Goal: Navigation & Orientation: Go to known website

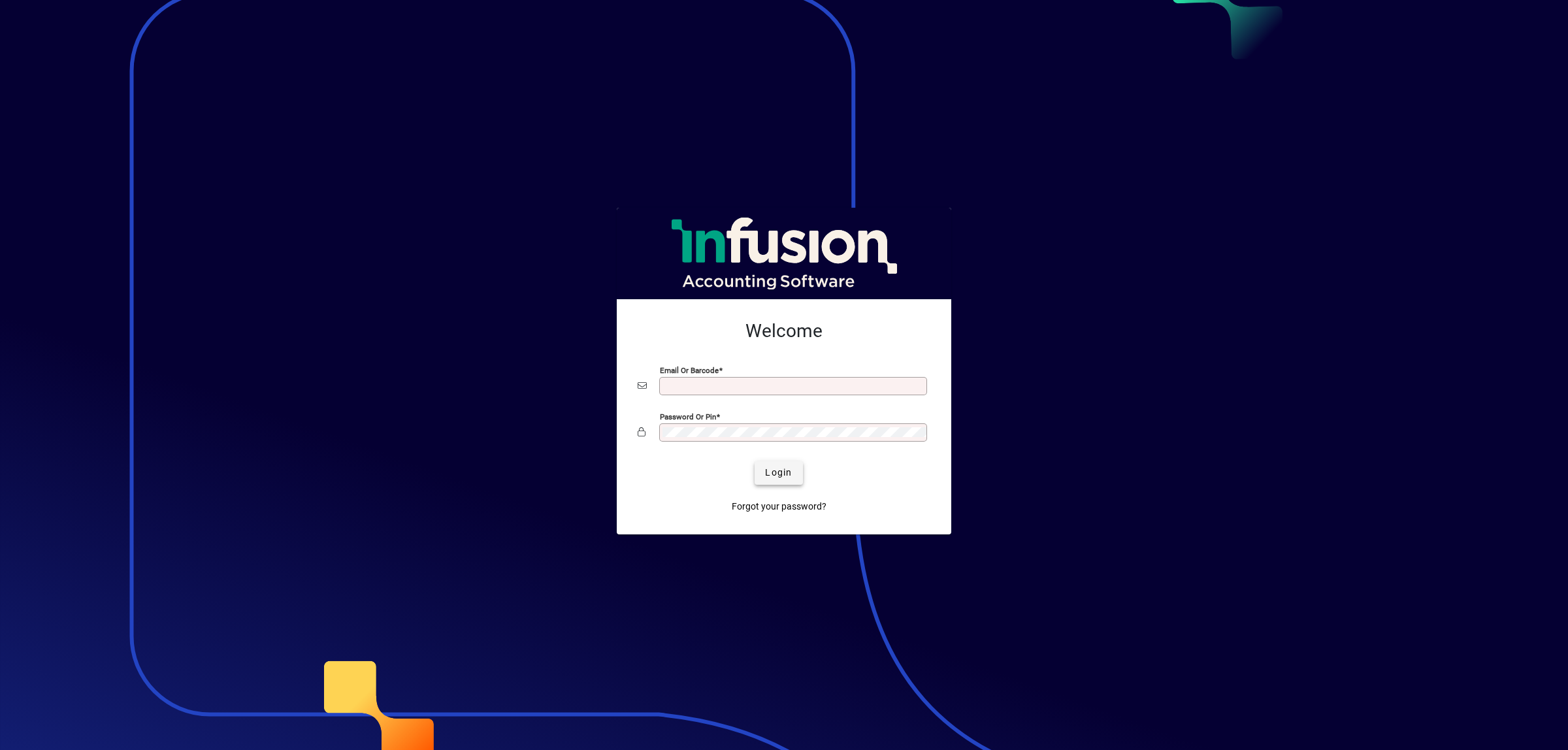
type input "**********"
click at [766, 464] on span "submit" at bounding box center [778, 473] width 48 height 31
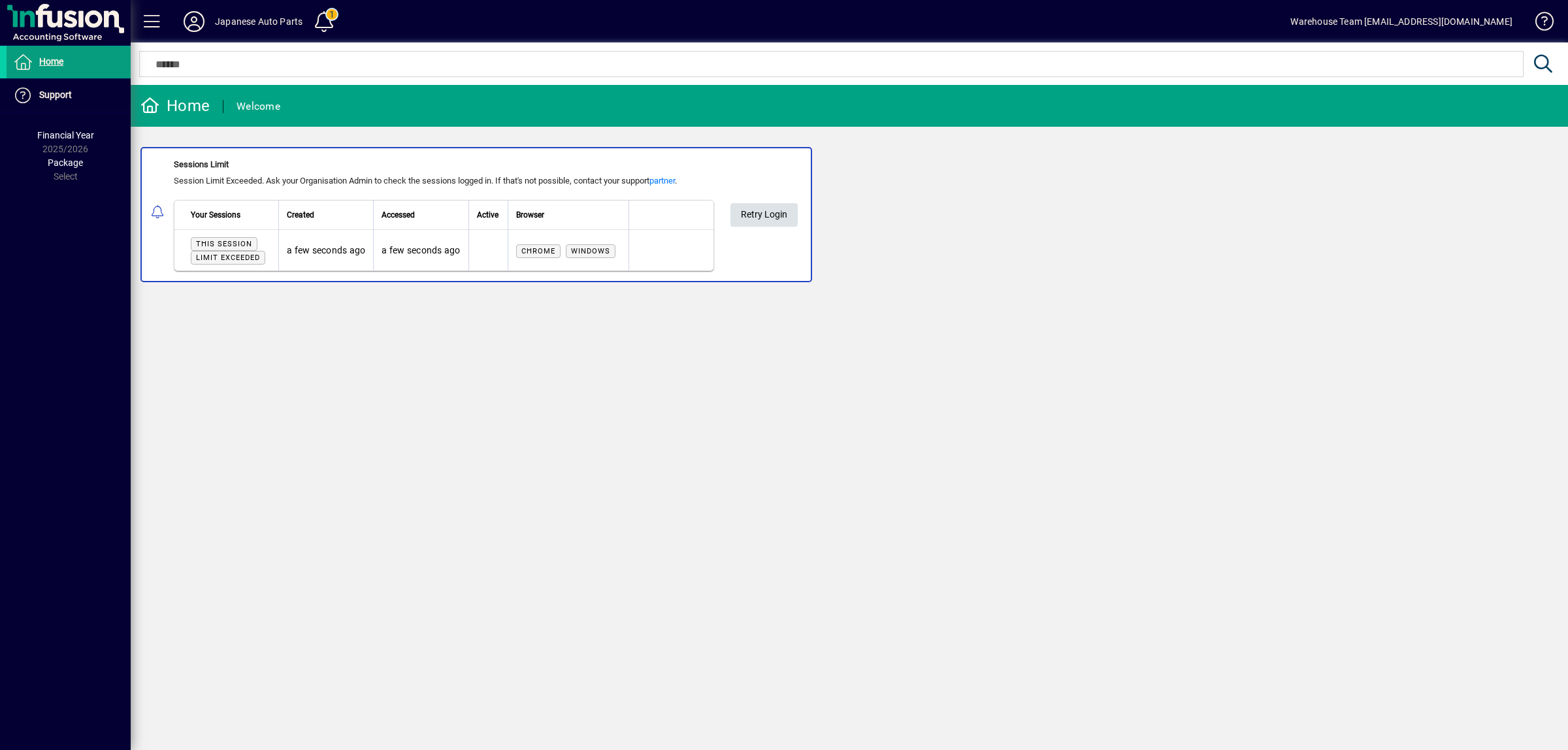
click at [765, 199] on span at bounding box center [764, 215] width 67 height 31
